Goal: Task Accomplishment & Management: Manage account settings

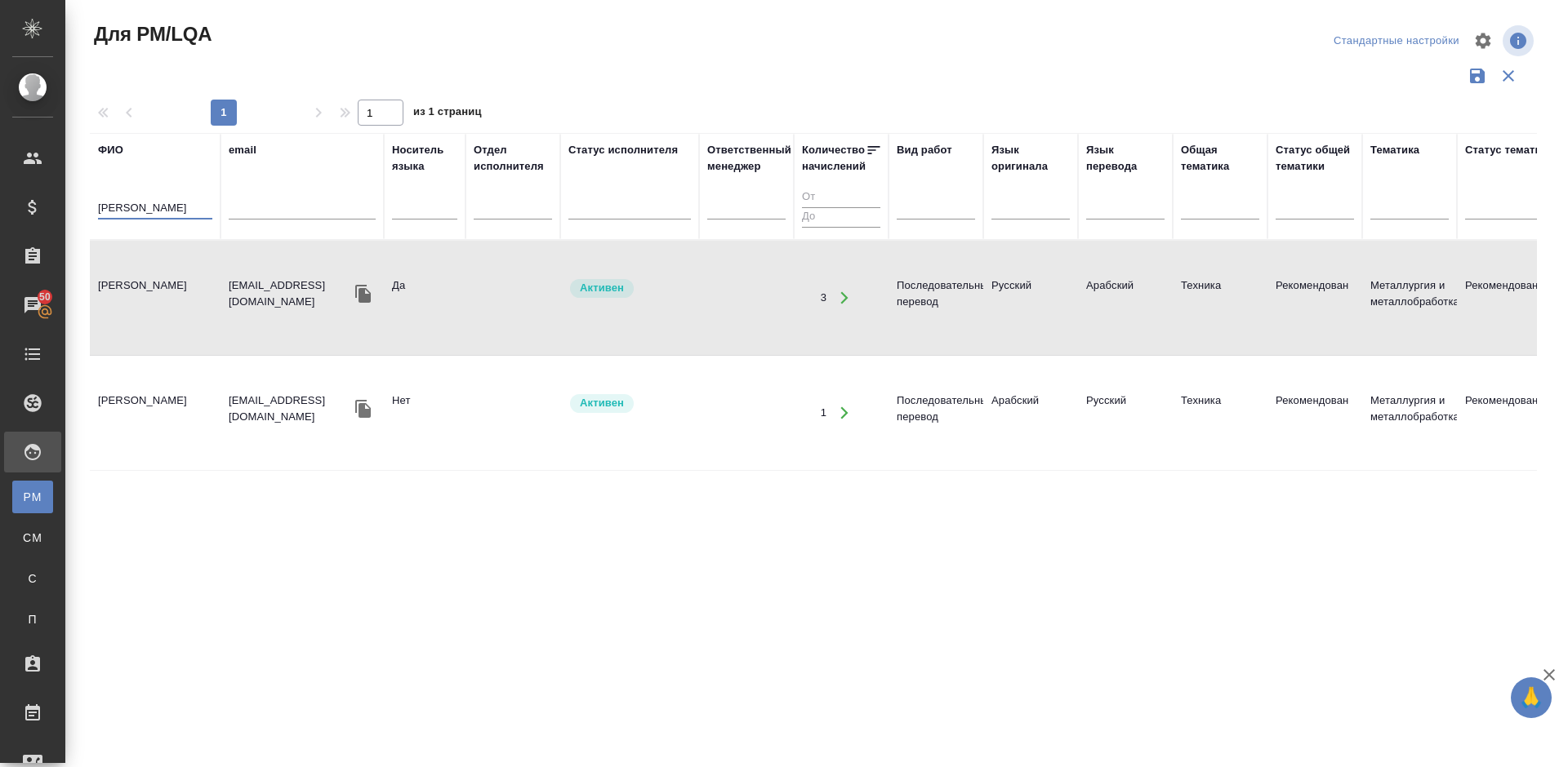
drag, startPoint x: 133, startPoint y: 206, endPoint x: 89, endPoint y: 208, distance: 44.0
click at [89, 208] on div "Для PM/LQA Стандартные настройки 1 1 из 1 страниц ФИО [PERSON_NAME] email Носит…" at bounding box center [820, 365] width 1478 height 730
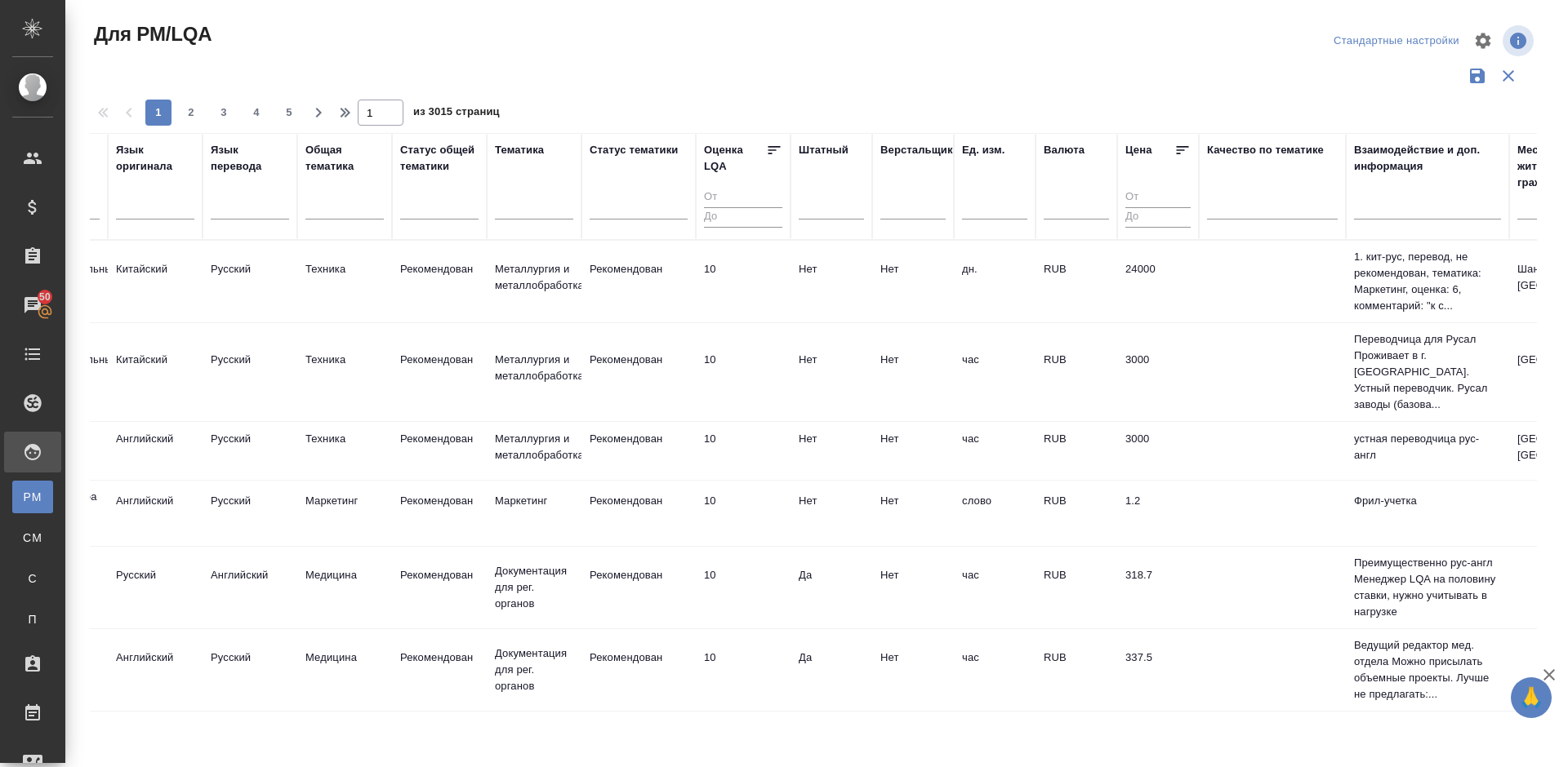
scroll to position [0, 943]
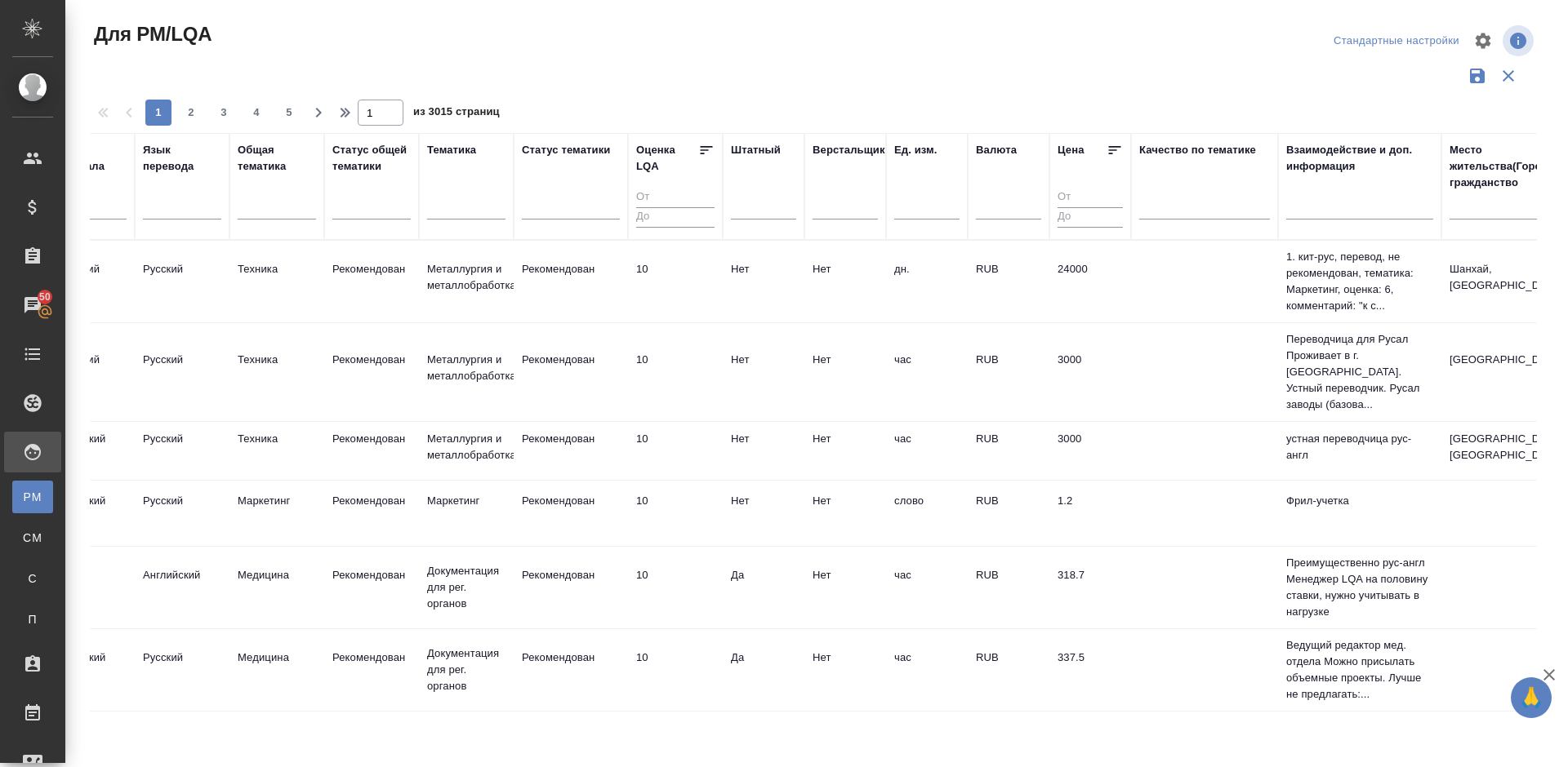
click at [1464, 180] on div "Место жительства(Город), гражданство" at bounding box center [1514, 166] width 130 height 49
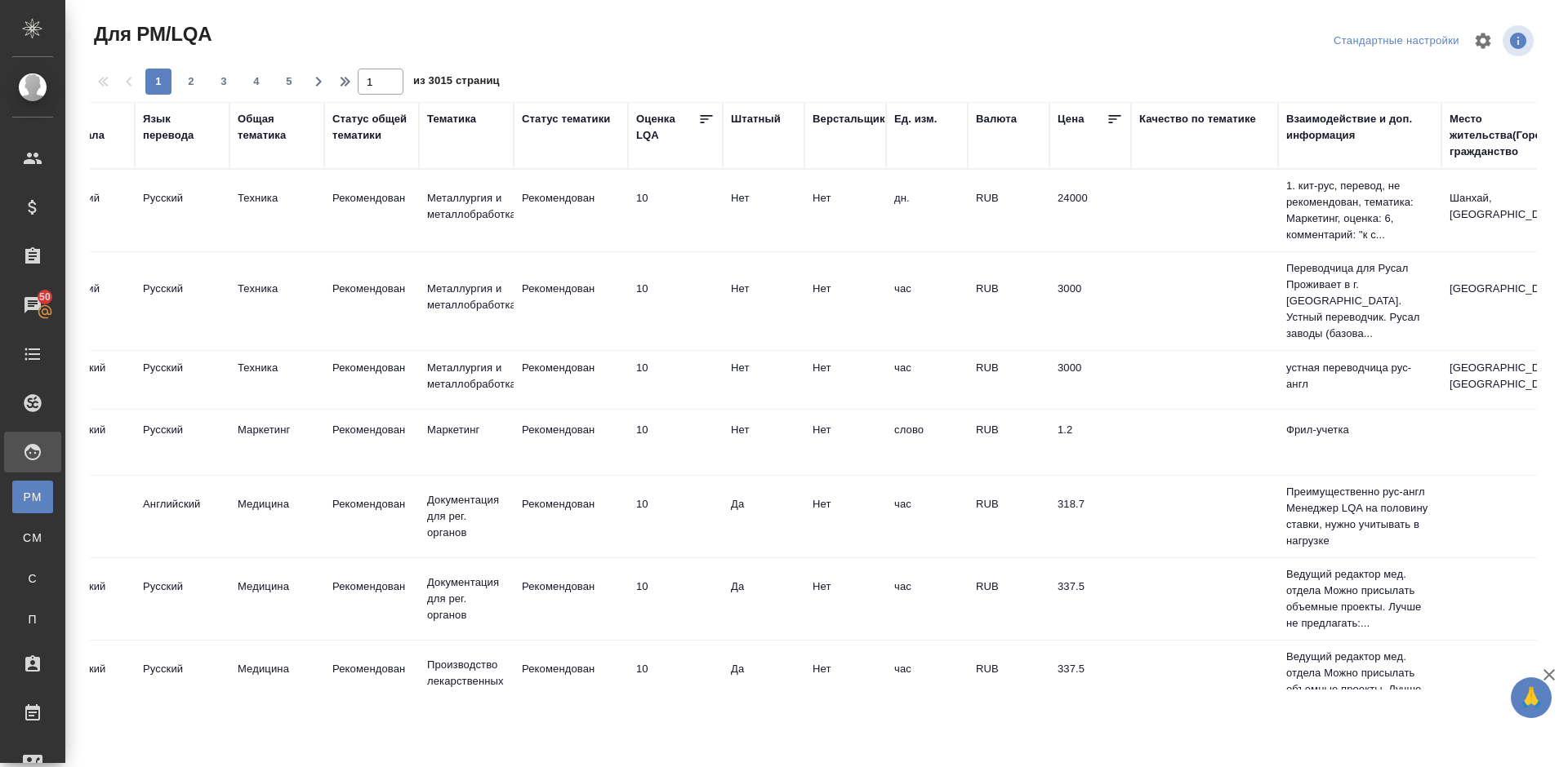
click at [1465, 143] on div "Место жительства(Город), гражданство" at bounding box center [1514, 135] width 130 height 49
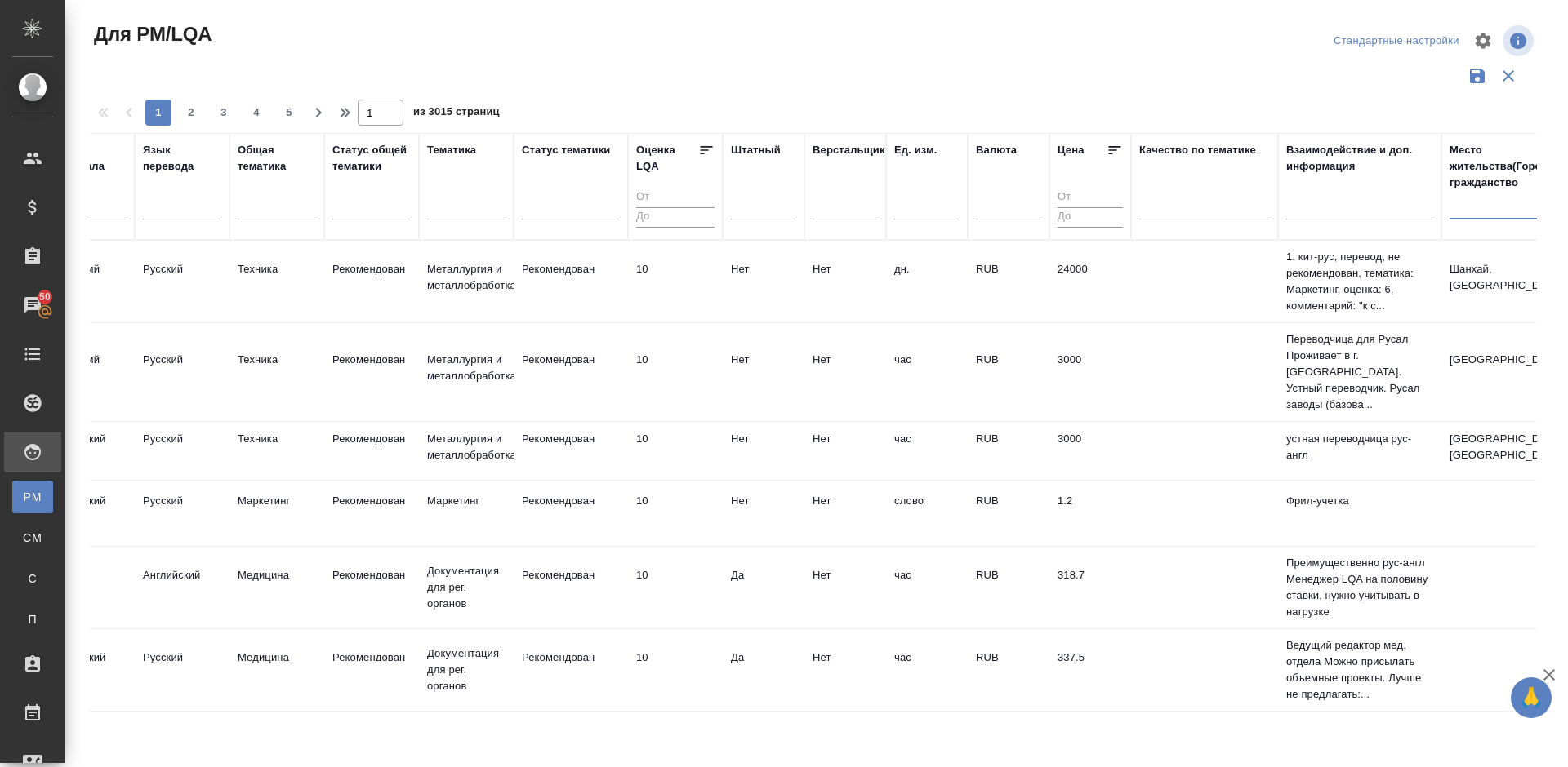
click at [1471, 211] on input "text" at bounding box center [1514, 209] width 130 height 20
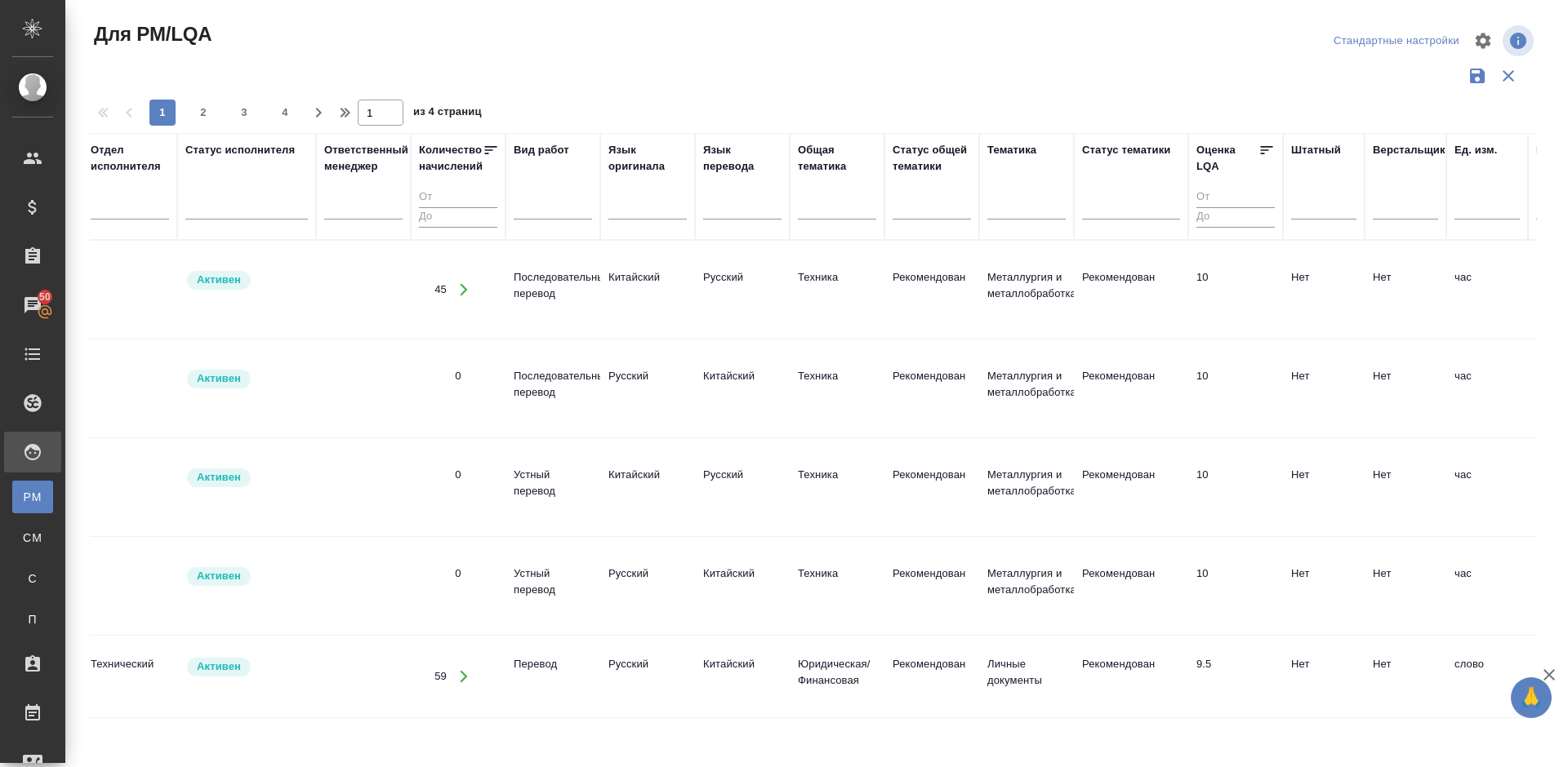
scroll to position [0, 432]
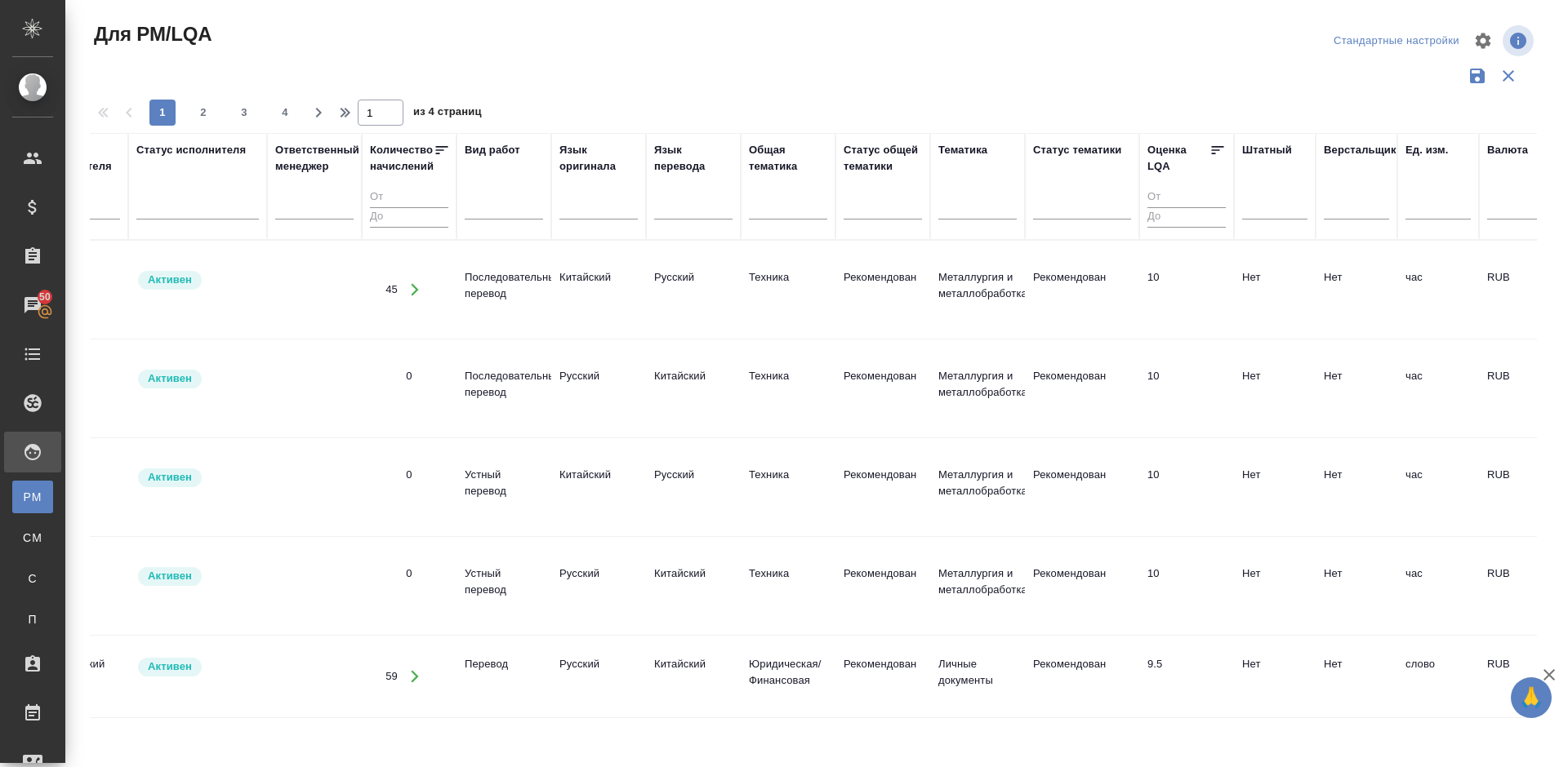
type input "[GEOGRAPHIC_DATA]"
click at [591, 170] on div "Язык оригинала" at bounding box center [598, 158] width 79 height 33
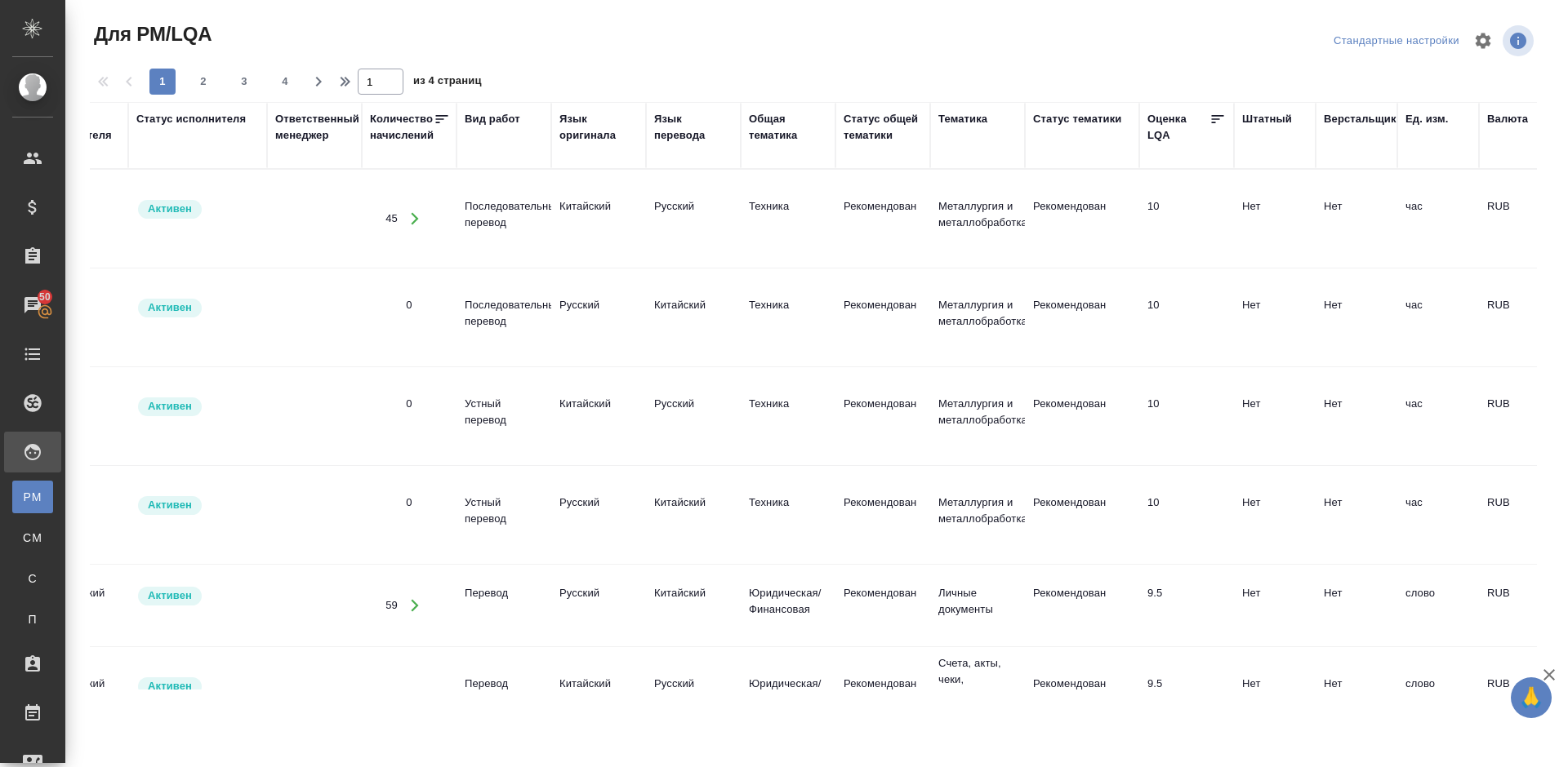
click at [687, 136] on div "Язык перевода" at bounding box center [693, 127] width 79 height 33
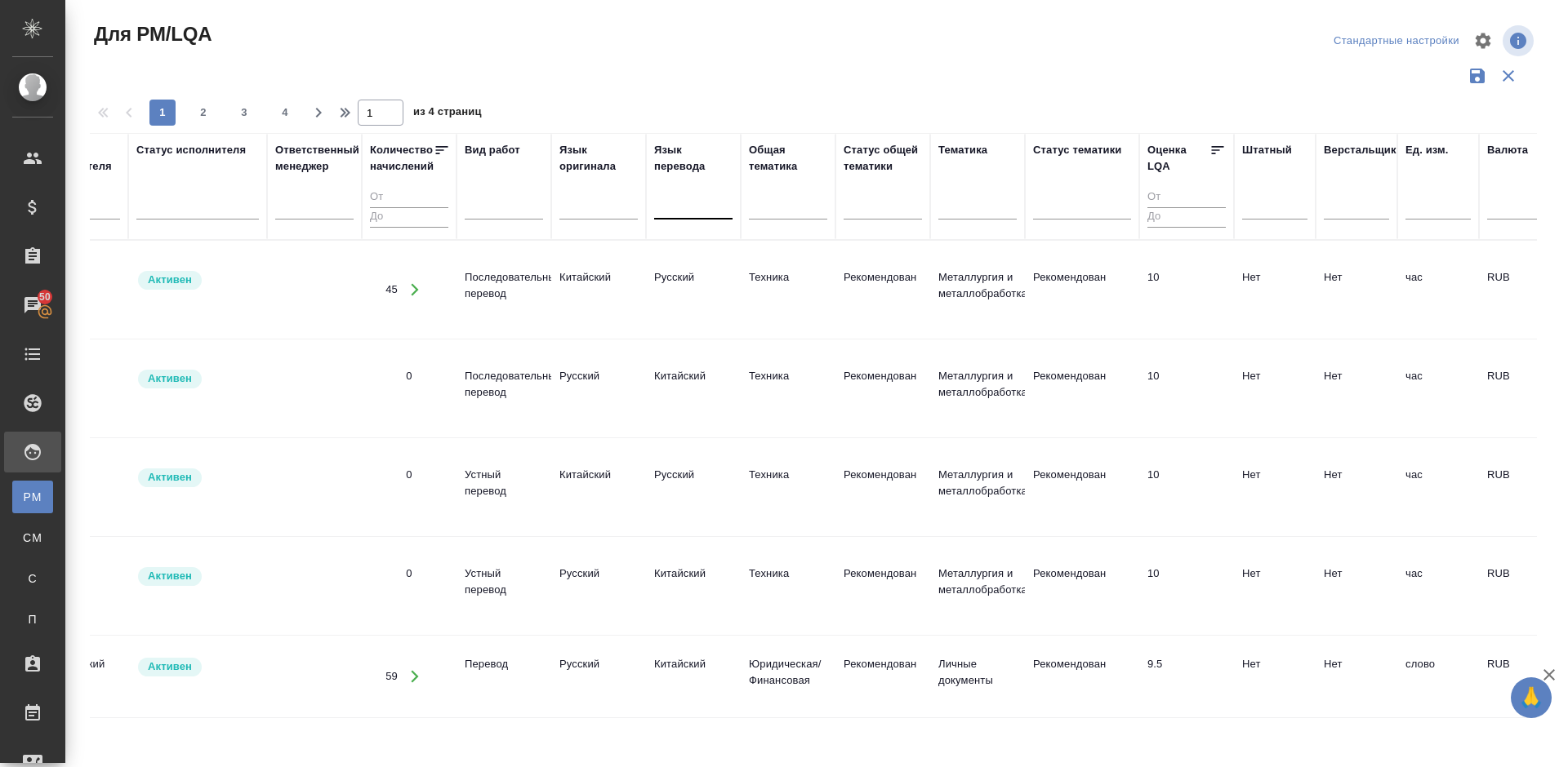
click at [693, 208] on div at bounding box center [693, 203] width 79 height 24
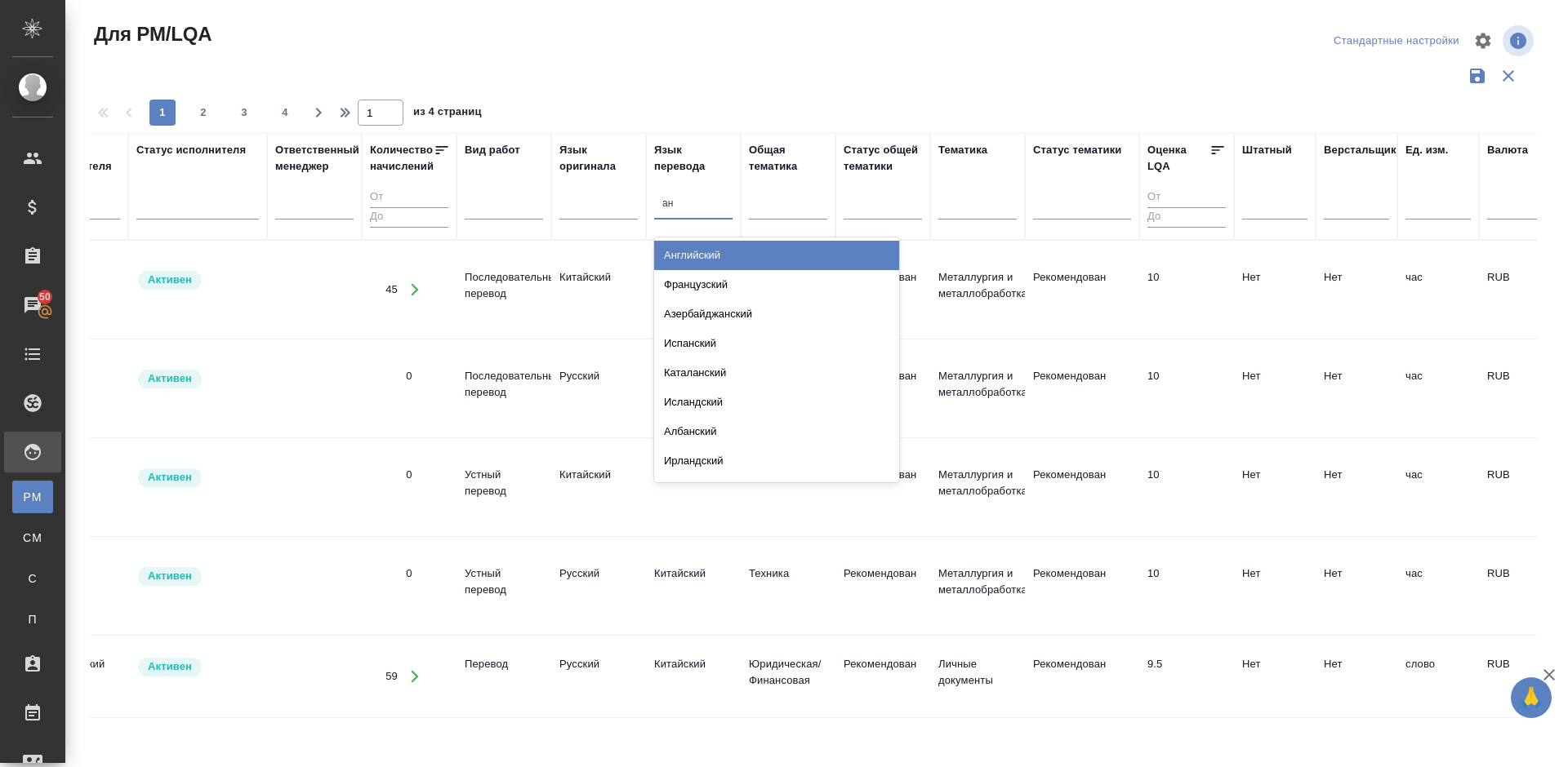
type input "анг"
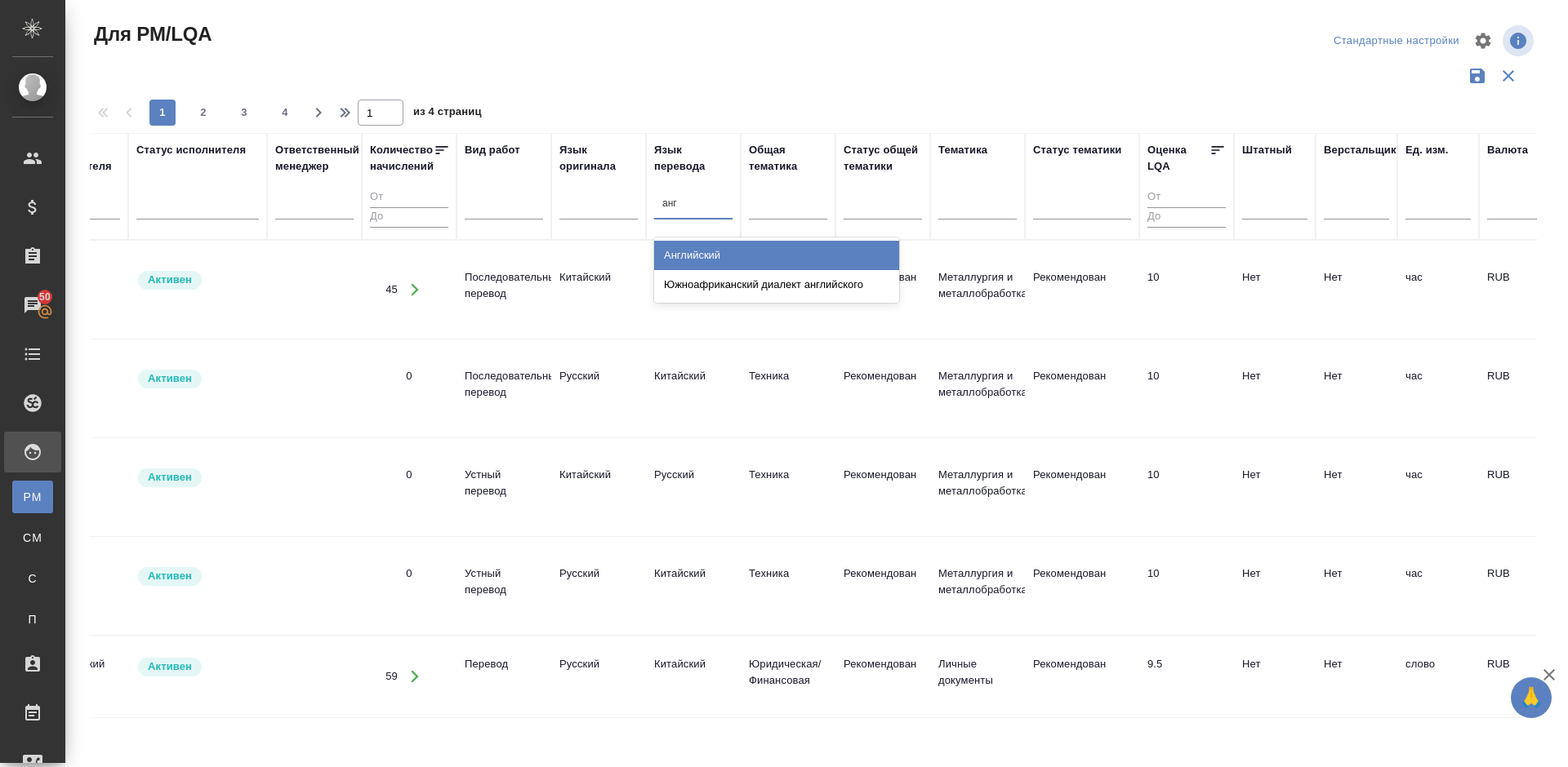
click at [708, 247] on div "Английский" at bounding box center [776, 256] width 245 height 30
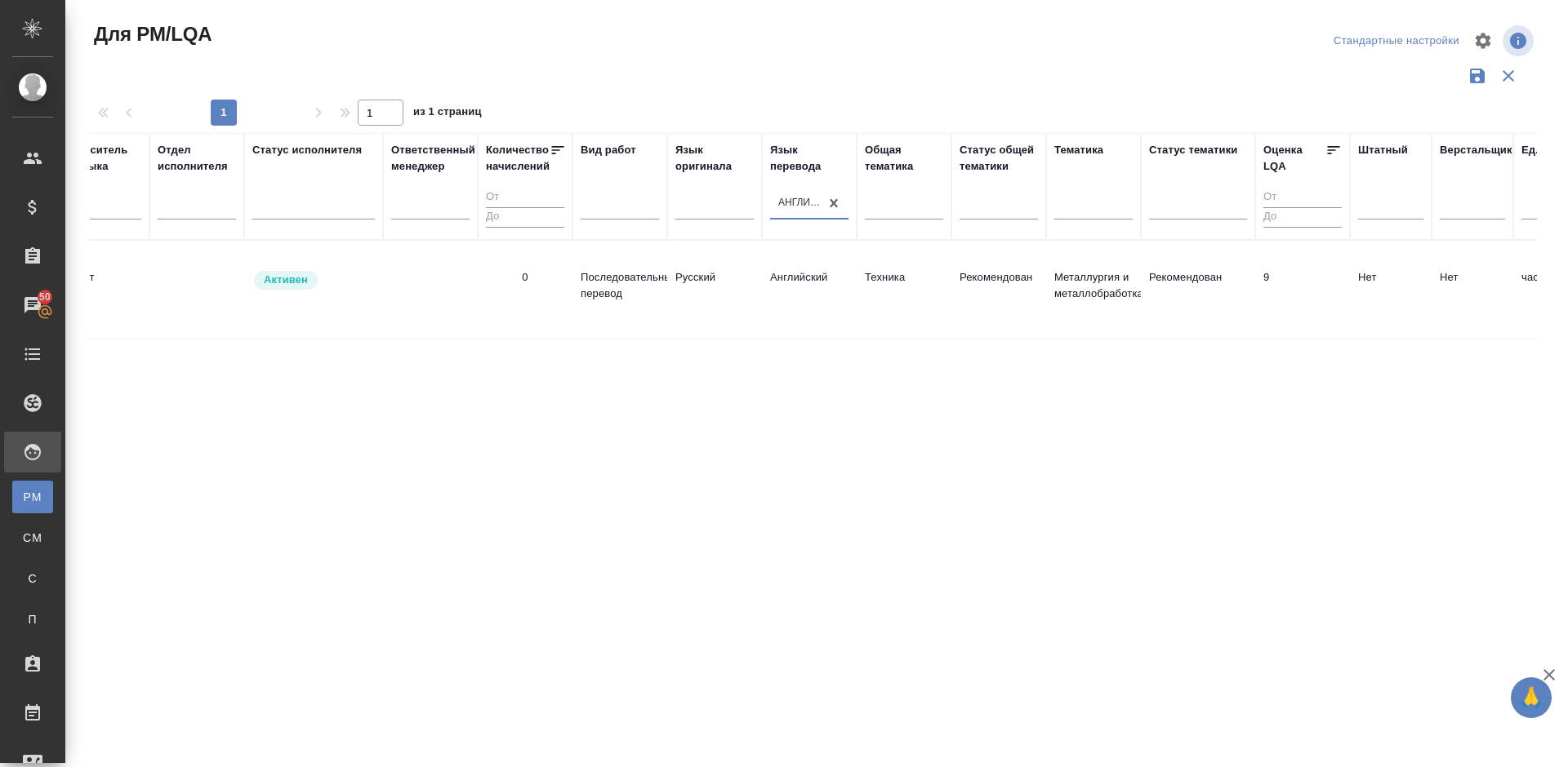
scroll to position [0, 318]
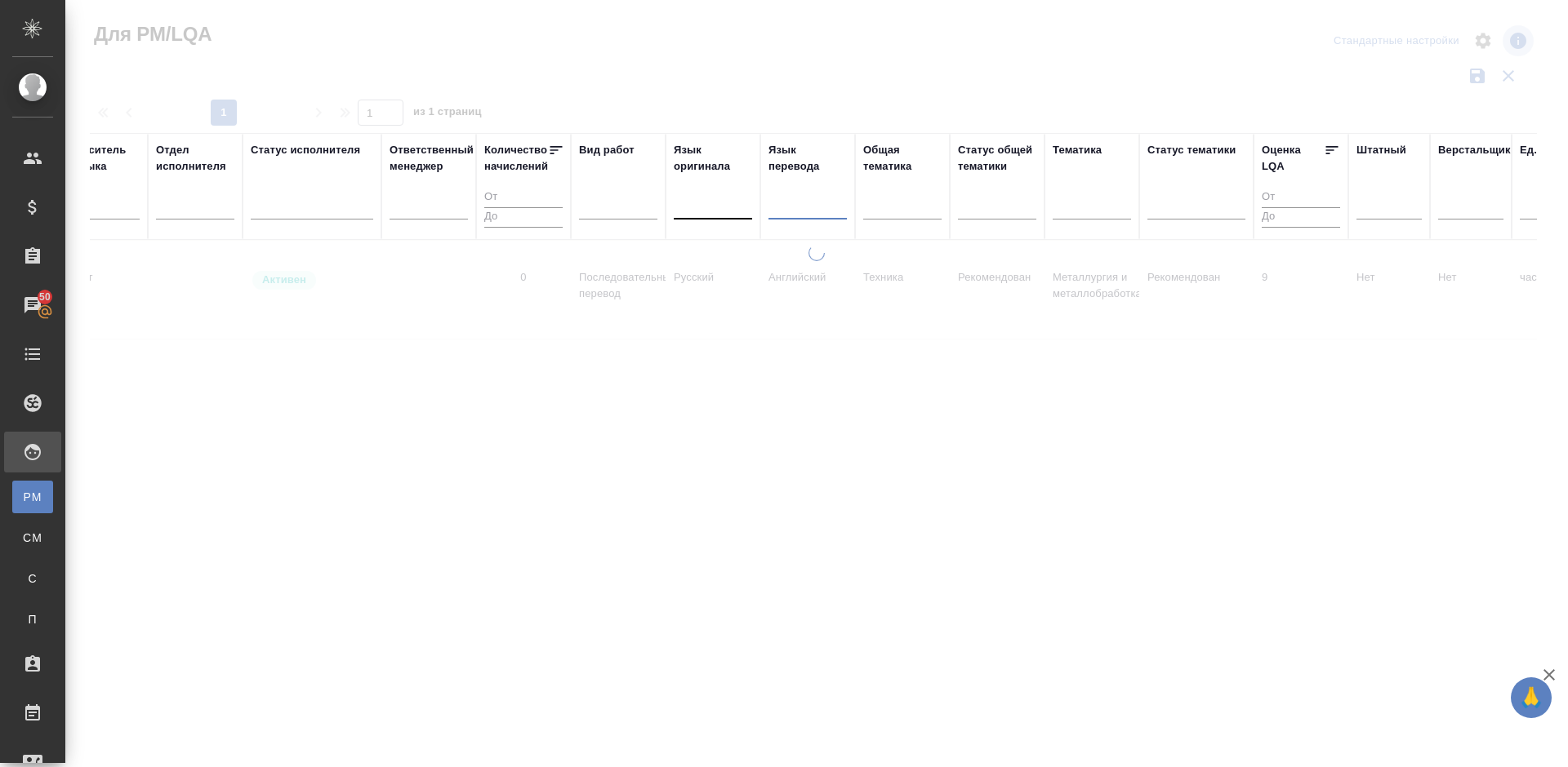
click at [702, 214] on div at bounding box center [713, 203] width 79 height 24
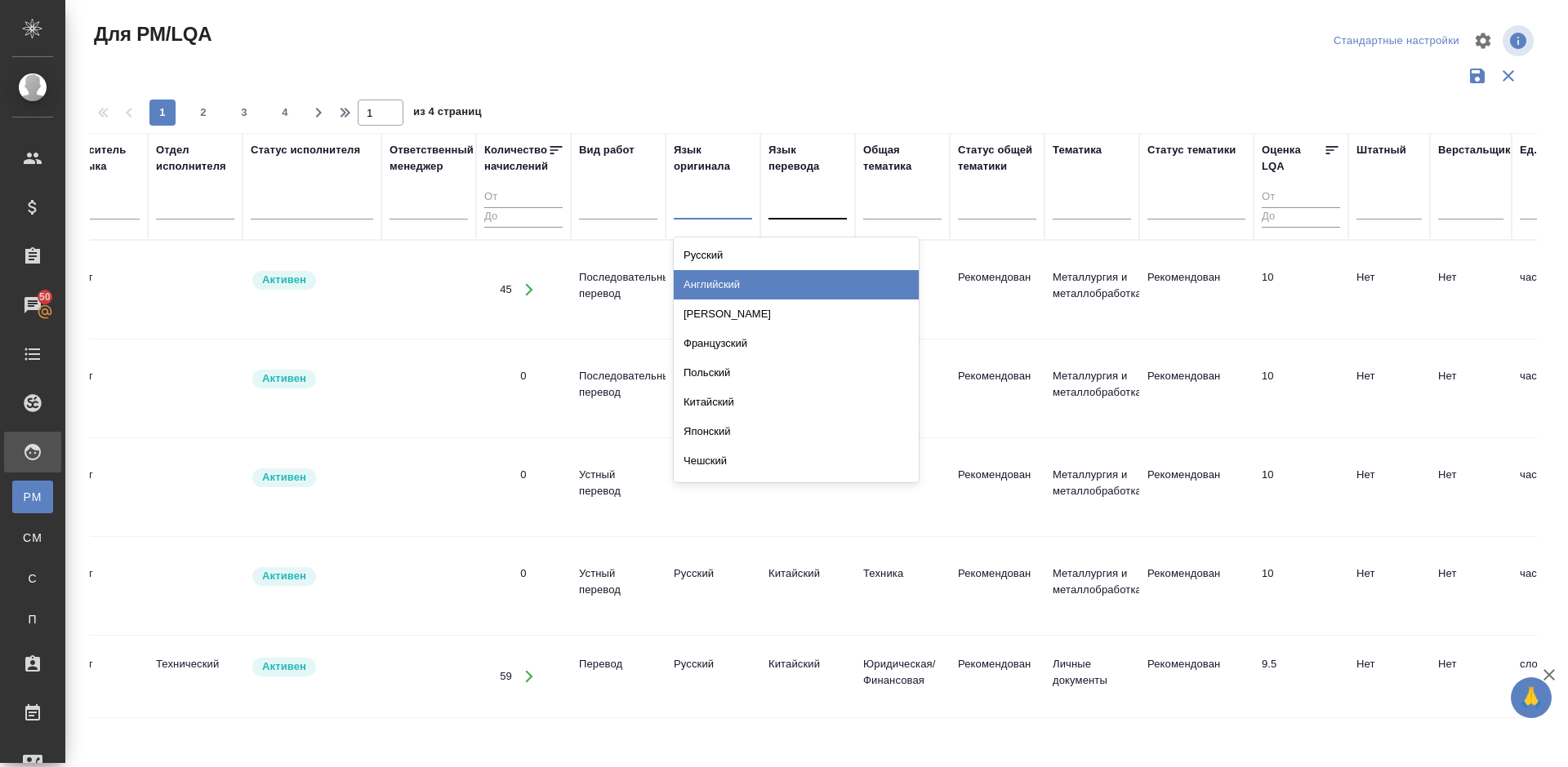
click at [723, 280] on div "Английский" at bounding box center [796, 285] width 245 height 30
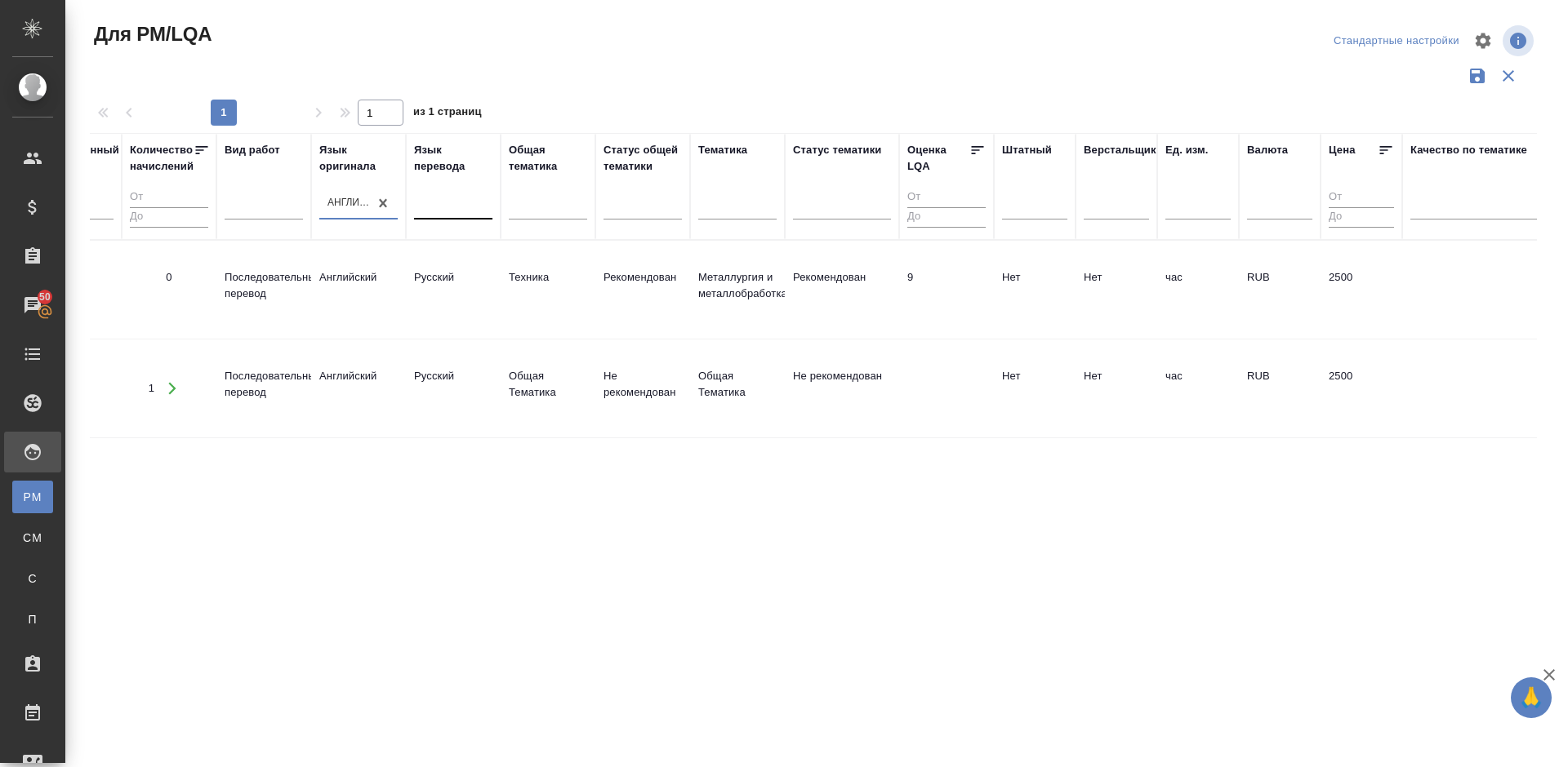
scroll to position [0, 1152]
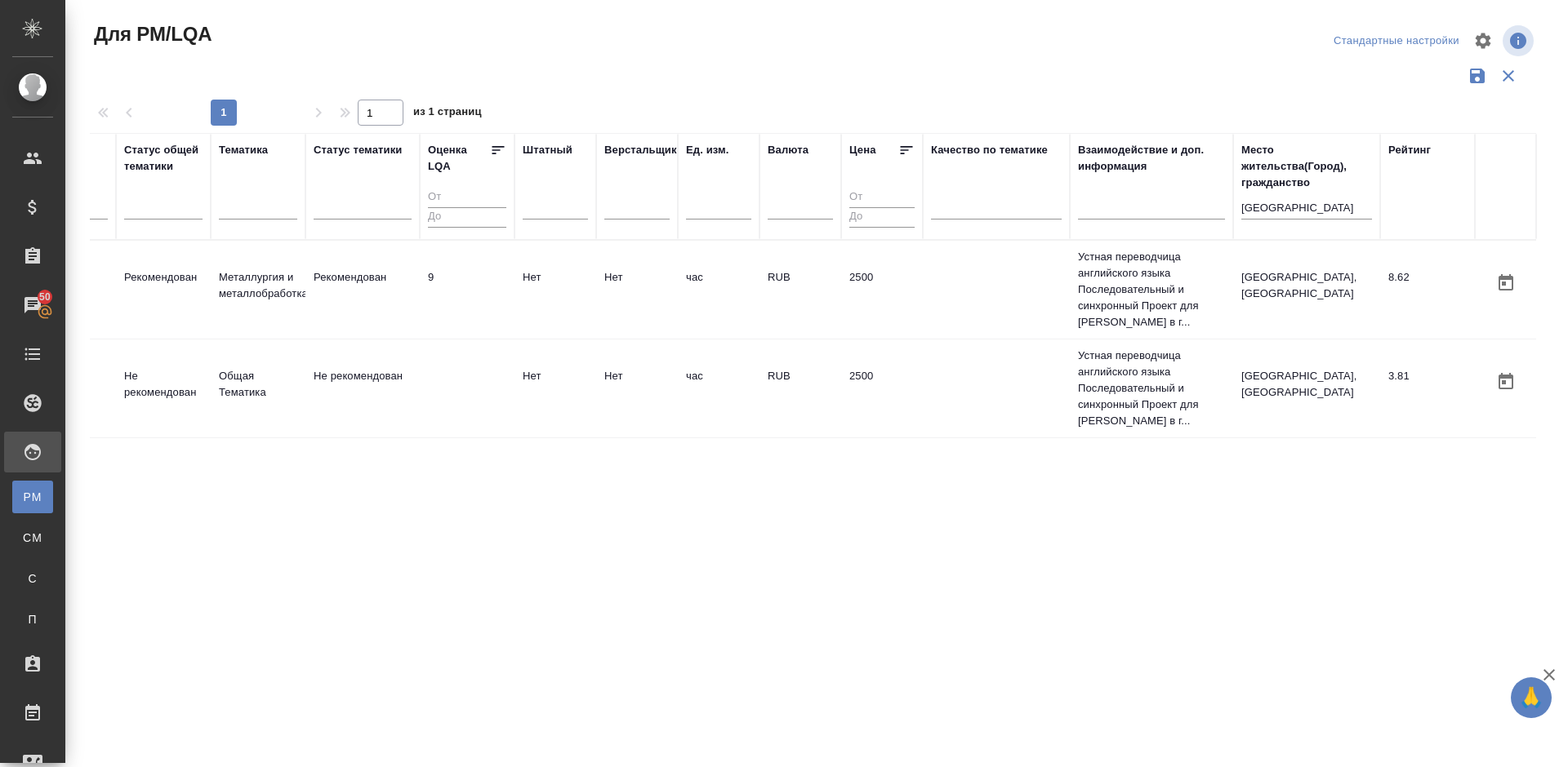
click at [376, 403] on td "Не рекомендован" at bounding box center [362, 388] width 114 height 57
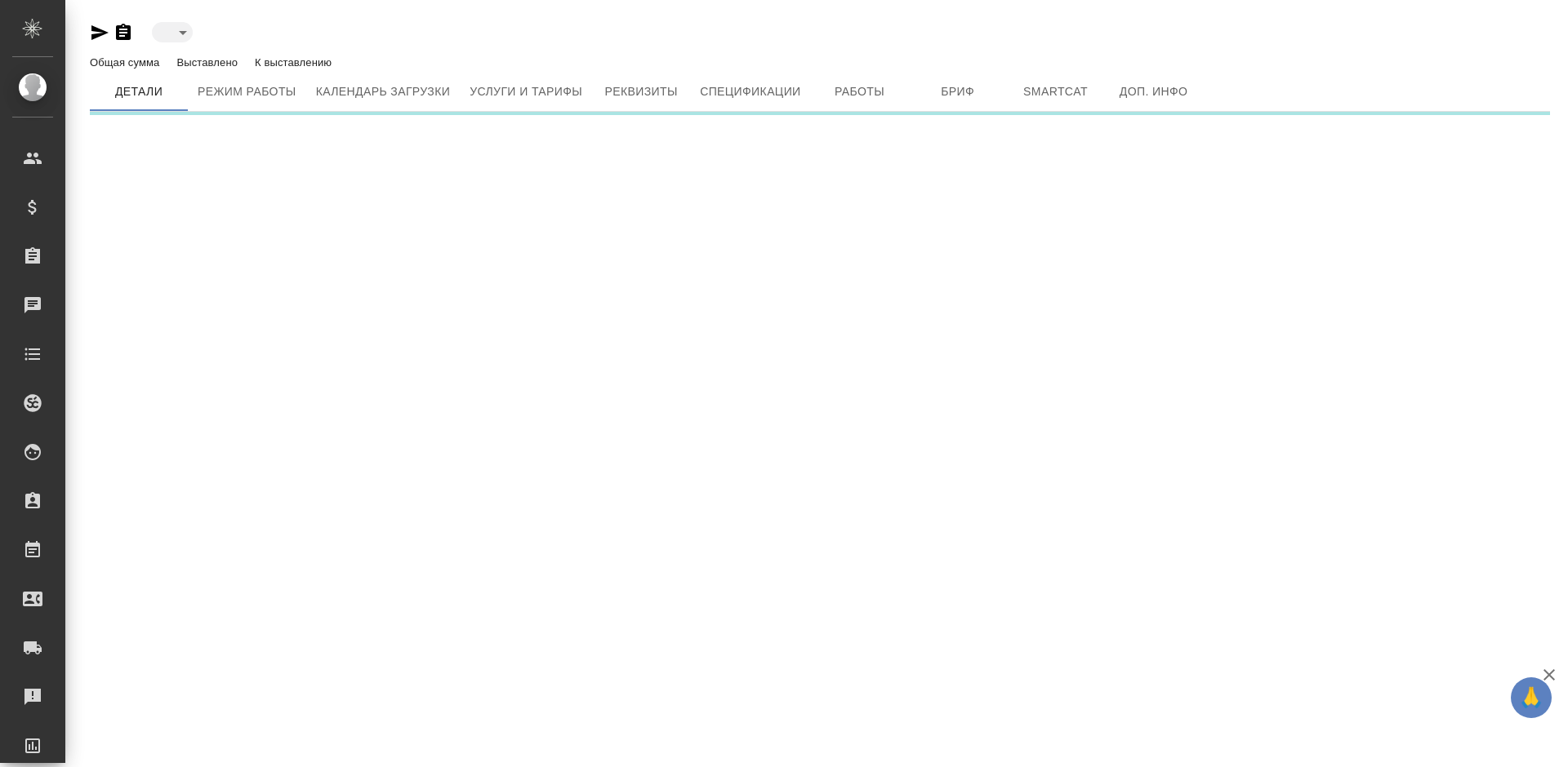
type input "active"
